Goal: Task Accomplishment & Management: Manage account settings

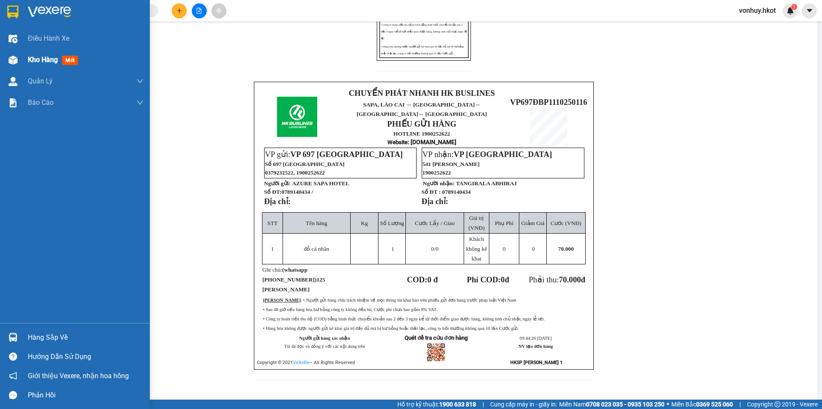
click at [19, 62] on div at bounding box center [13, 60] width 15 height 15
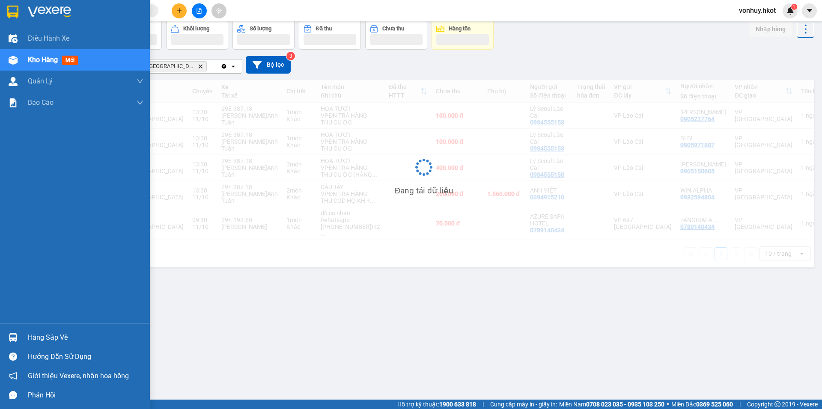
scroll to position [39, 0]
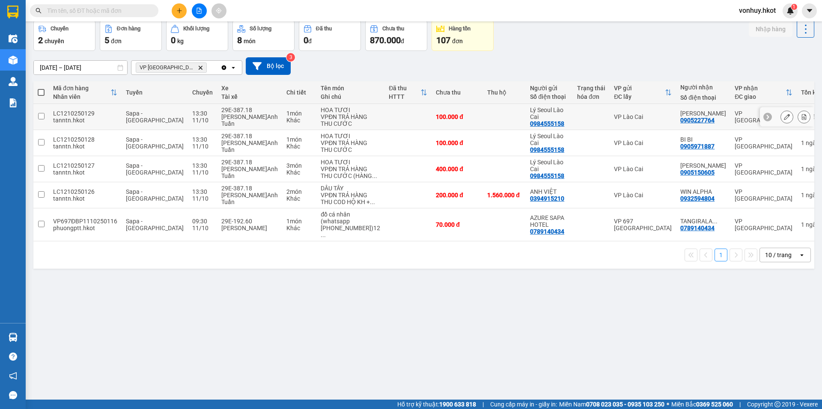
click at [56, 117] on div "tanntn.hkot" at bounding box center [85, 120] width 64 height 7
checkbox input "true"
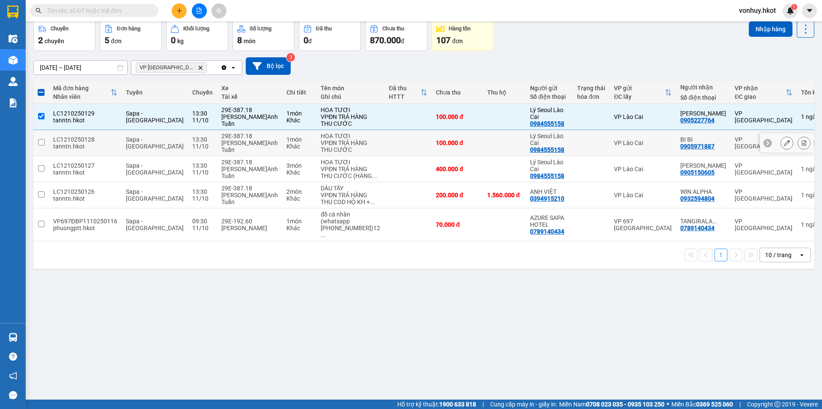
click at [51, 141] on td "LC1210250128 tanntn.hkot" at bounding box center [85, 143] width 73 height 26
checkbox input "true"
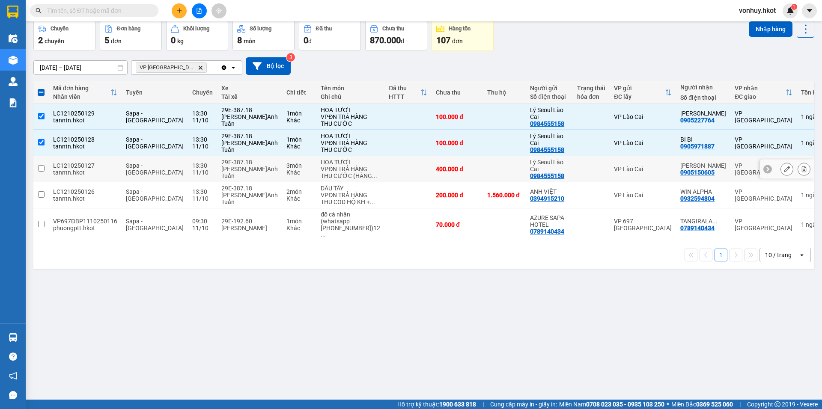
click at [44, 167] on input "checkbox" at bounding box center [41, 168] width 6 height 6
checkbox input "true"
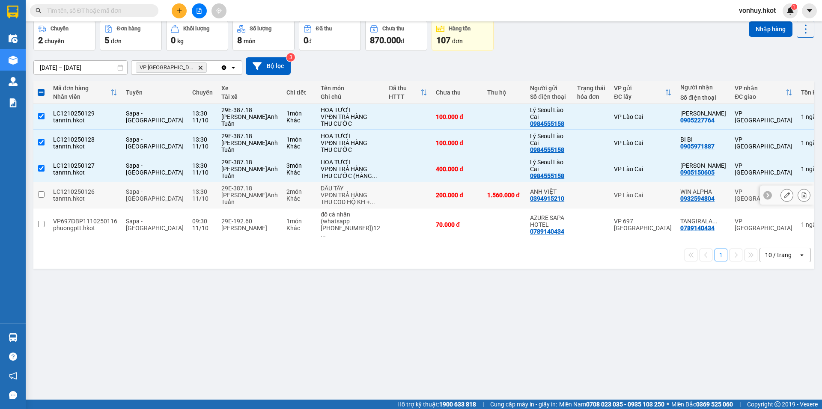
click at [45, 196] on td at bounding box center [40, 195] width 15 height 26
checkbox input "true"
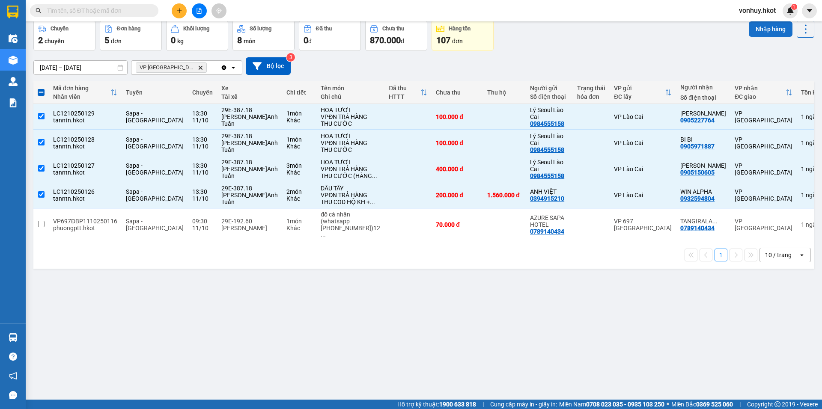
drag, startPoint x: 771, startPoint y: 28, endPoint x: 770, endPoint y: 23, distance: 5.0
click at [770, 24] on button "Nhập hàng" at bounding box center [771, 28] width 44 height 15
checkbox input "false"
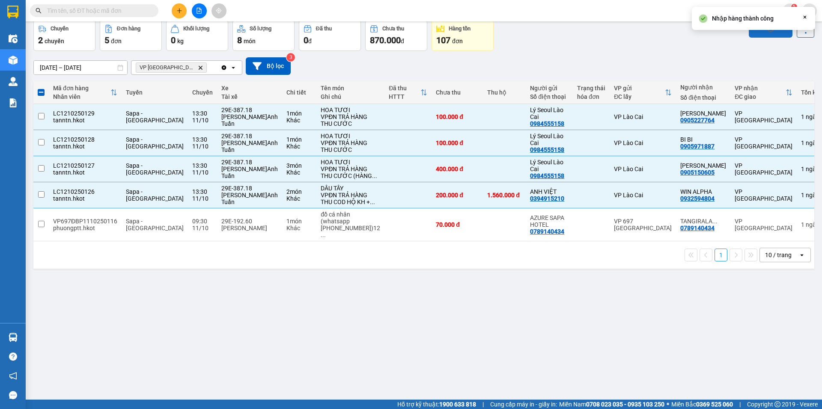
checkbox input "false"
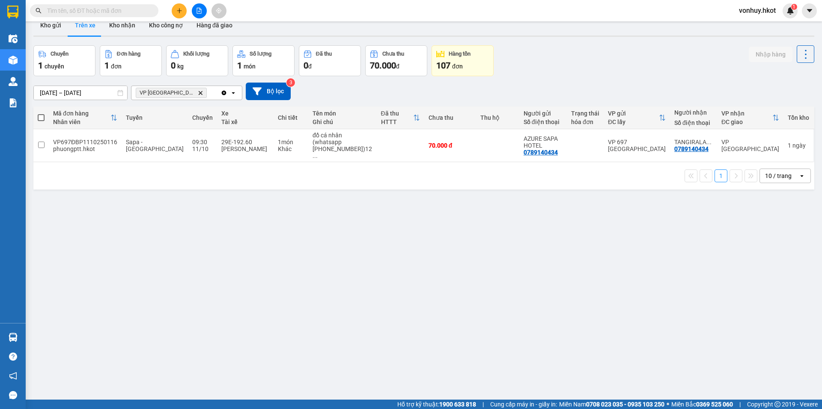
scroll to position [0, 0]
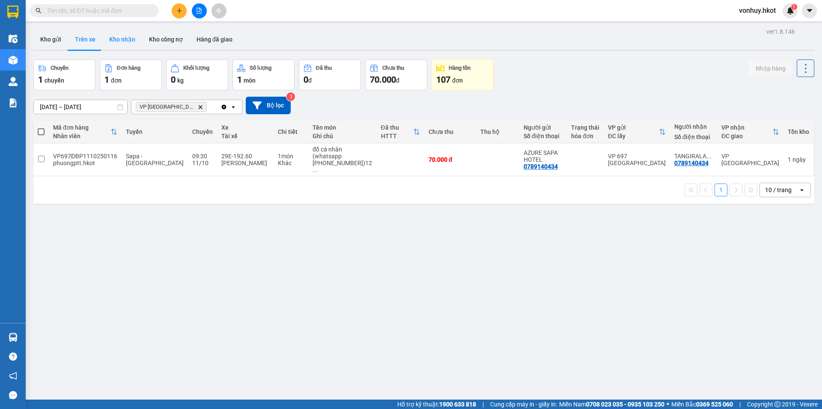
click at [129, 37] on button "Kho nhận" at bounding box center [122, 39] width 40 height 21
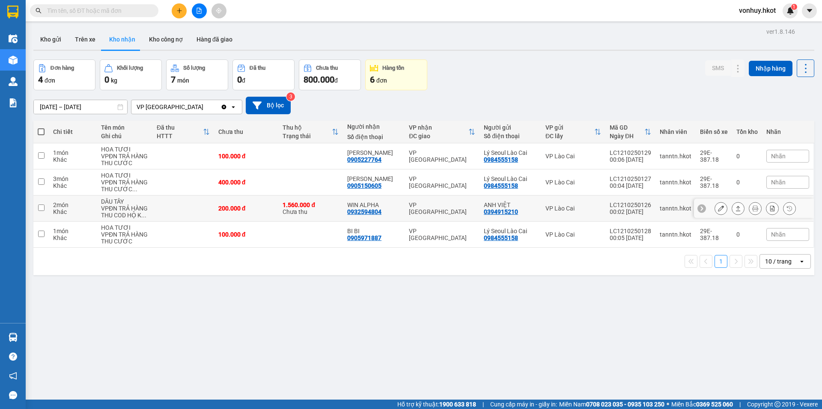
click at [366, 212] on div "0932594804" at bounding box center [364, 212] width 34 height 7
click at [72, 208] on div "2 món" at bounding box center [72, 205] width 39 height 7
checkbox input "true"
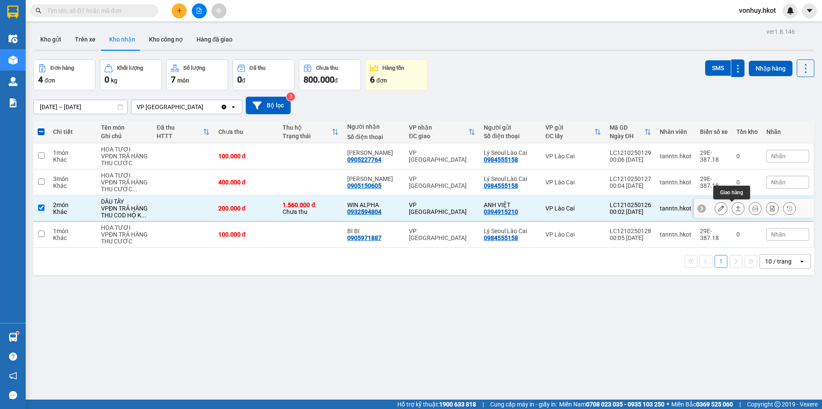
click at [718, 206] on button at bounding box center [721, 208] width 12 height 15
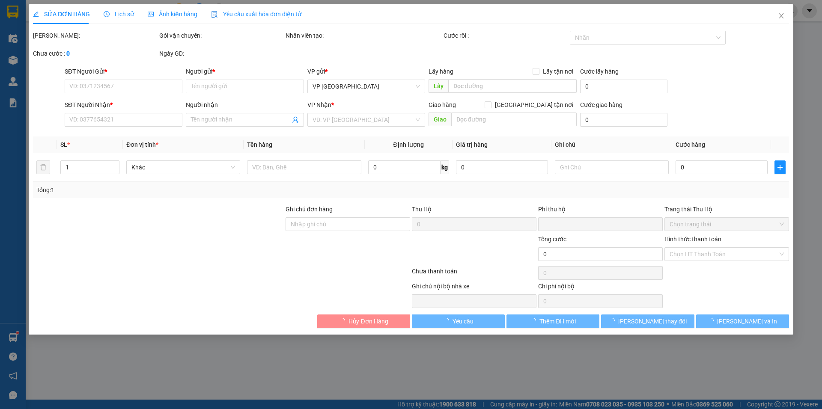
type input "0394915210"
type input "ANH VIỆT"
type input "0932594804"
type input "WIN ALPHA"
type input "200.000"
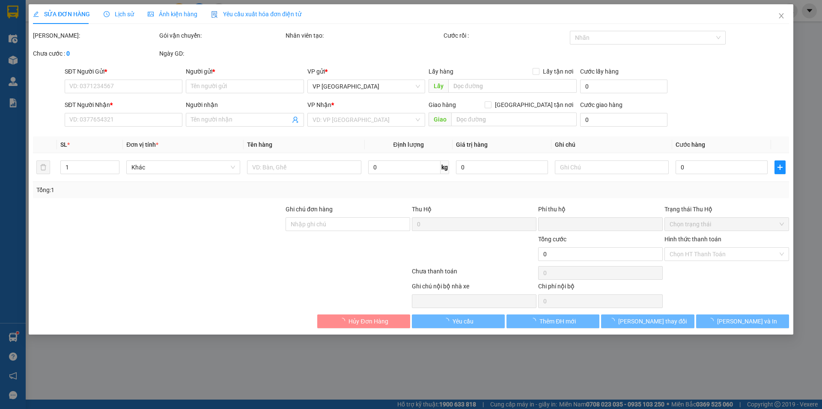
type input "200.000"
click at [321, 213] on label "Ghi chú đơn hàng" at bounding box center [309, 209] width 47 height 7
click at [321, 226] on input "Ghi chú đơn hàng" at bounding box center [348, 225] width 125 height 14
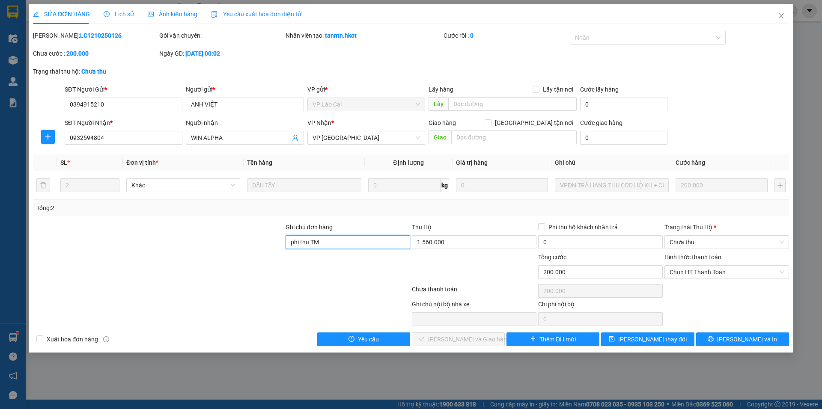
type input "phi thu TM"
click at [166, 271] on div at bounding box center [158, 268] width 253 height 30
click at [634, 340] on button "[PERSON_NAME] thay đổi" at bounding box center [647, 340] width 93 height 14
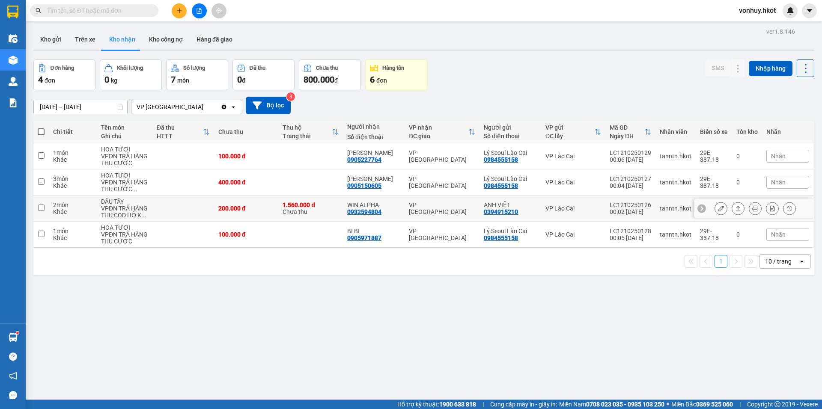
click at [234, 208] on div "200.000 đ" at bounding box center [246, 208] width 56 height 7
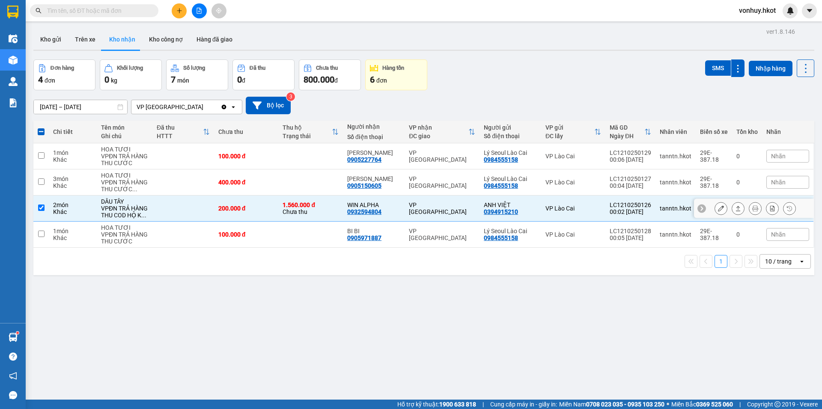
click at [48, 209] on td at bounding box center [40, 209] width 15 height 26
checkbox input "false"
